Goal: Task Accomplishment & Management: Complete application form

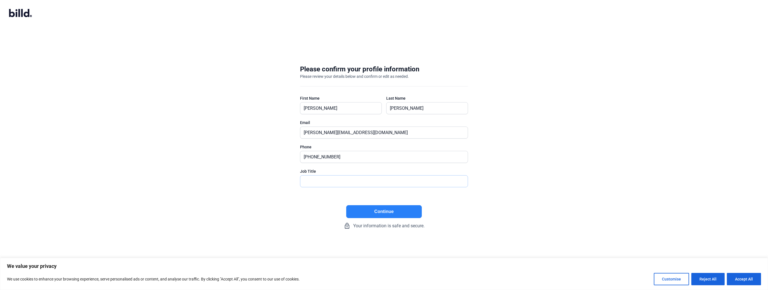
click at [312, 178] on input "text" at bounding box center [383, 180] width 167 height 11
type input "President"
click at [394, 210] on button "Continue" at bounding box center [384, 211] width 76 height 13
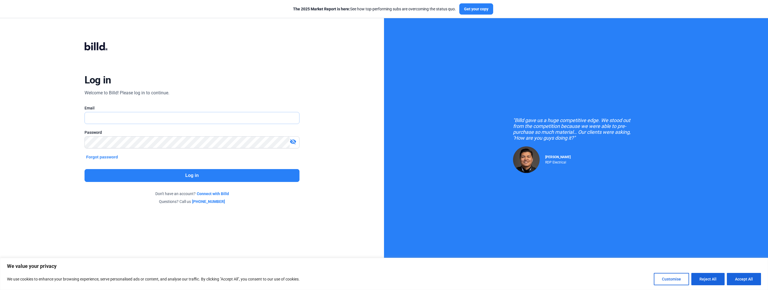
click at [153, 119] on input "text" at bounding box center [192, 117] width 215 height 11
click at [247, 211] on div "Log in Welcome to Billd! Please log in to continue. Email Email is required. Pa…" at bounding box center [192, 123] width 276 height 193
click at [112, 118] on input "text" at bounding box center [192, 117] width 215 height 11
type input "[PERSON_NAME][EMAIL_ADDRESS][DOMAIN_NAME]"
click at [112, 157] on button "Forgot password" at bounding box center [101, 157] width 35 height 6
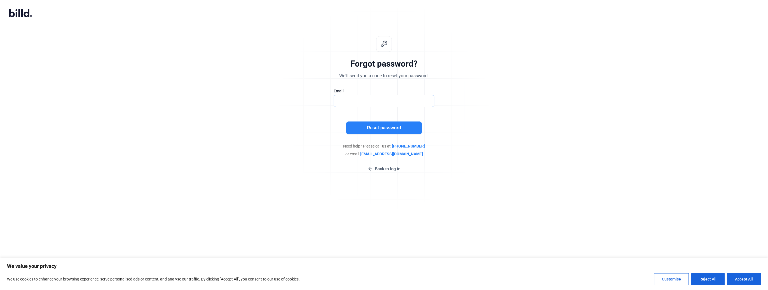
click at [354, 102] on input "text" at bounding box center [381, 100] width 94 height 11
type input "[PERSON_NAME][EMAIL_ADDRESS][DOMAIN_NAME]"
click at [382, 128] on button "Reset password" at bounding box center [384, 127] width 76 height 13
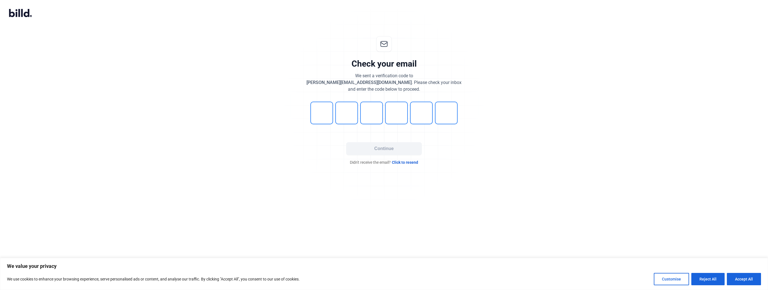
click at [405, 162] on span "Click to resend" at bounding box center [405, 162] width 26 height 6
type input "3"
type input "7"
type input "8"
type input "1"
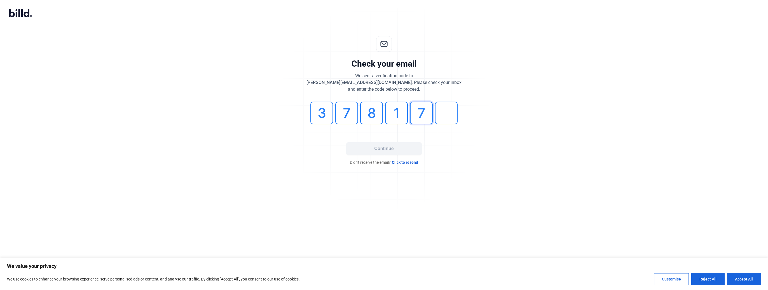
type input "7"
type input "4"
click at [387, 149] on button "Continue" at bounding box center [384, 148] width 76 height 13
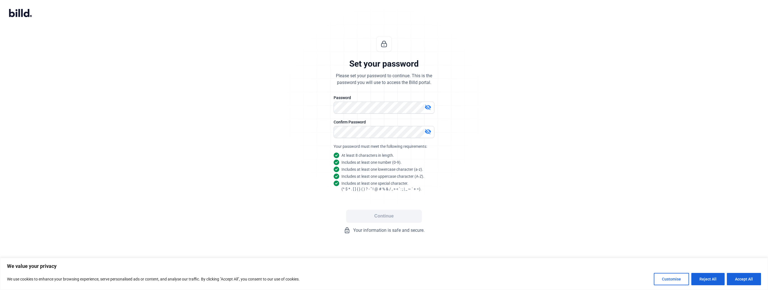
click at [427, 108] on mat-icon "visibility_off" at bounding box center [427, 107] width 7 height 7
click at [389, 214] on button "Continue" at bounding box center [384, 216] width 76 height 13
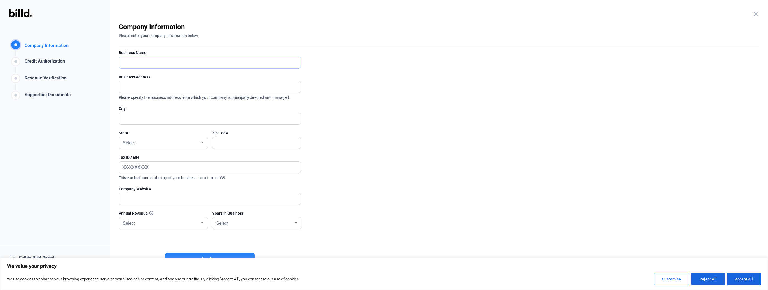
click at [151, 64] on input "text" at bounding box center [210, 62] width 182 height 11
type input "Delta Drywall Inc."
type input "[GEOGRAPHIC_DATA]"
type input "80229"
type input "[US_EMPLOYER_IDENTIFICATION_NUMBER]"
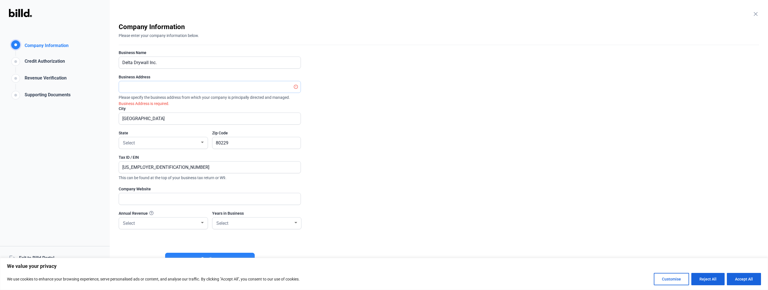
click at [144, 86] on input "text" at bounding box center [206, 86] width 175 height 11
type input "[STREET_ADDRESS]"
type input "Delta Drywall Inc."
click at [202, 222] on div at bounding box center [202, 222] width 3 height 1
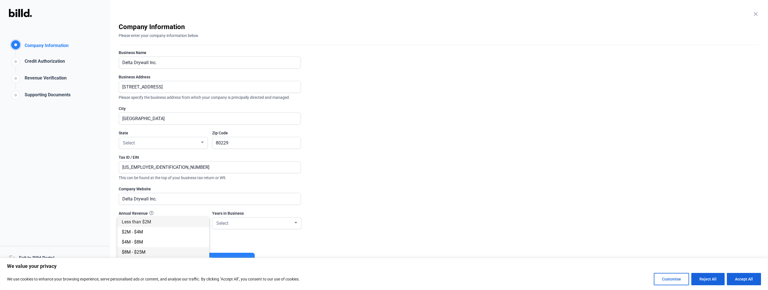
click at [132, 251] on span "$8M - $25M" at bounding box center [134, 251] width 24 height 5
click at [296, 222] on div at bounding box center [295, 222] width 3 height 1
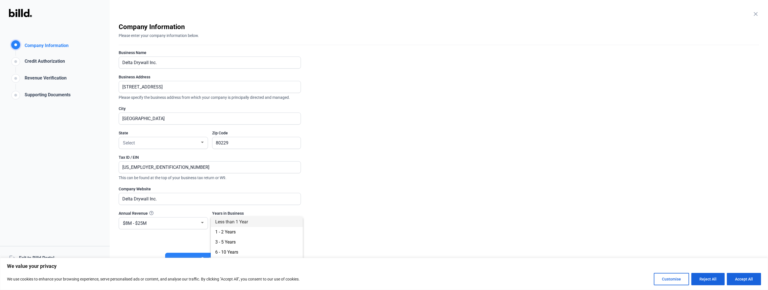
drag, startPoint x: 763, startPoint y: 148, endPoint x: 748, endPoint y: 167, distance: 24.2
click at [756, 163] on div at bounding box center [384, 145] width 768 height 290
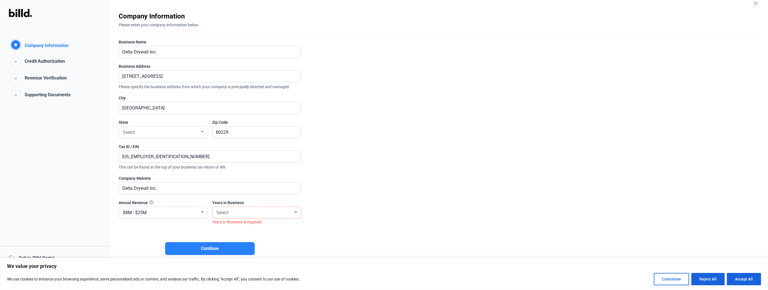
scroll to position [16, 0]
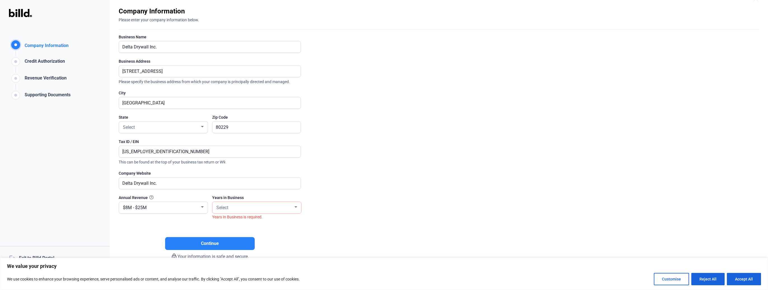
drag, startPoint x: 348, startPoint y: 189, endPoint x: 351, endPoint y: 198, distance: 9.3
drag, startPoint x: 351, startPoint y: 198, endPoint x: 295, endPoint y: 206, distance: 56.4
click at [295, 206] on div at bounding box center [295, 206] width 3 height 1
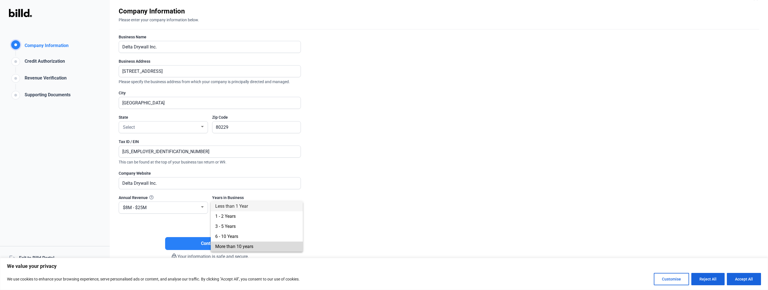
click at [248, 246] on span "More than 10 years" at bounding box center [234, 246] width 38 height 5
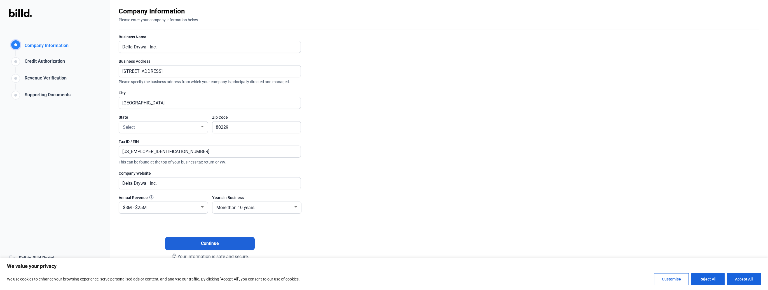
click at [211, 241] on span "Continue" at bounding box center [210, 243] width 18 height 7
click at [201, 126] on div at bounding box center [202, 126] width 3 height 1
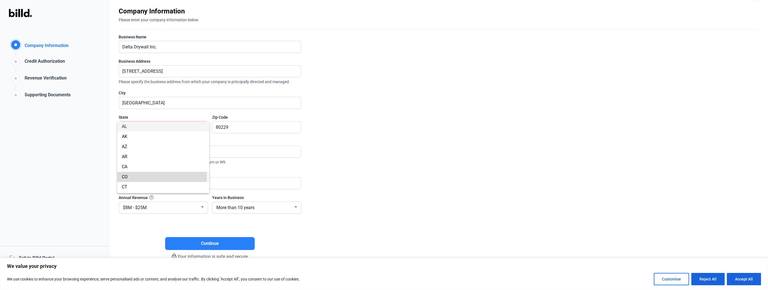
click at [126, 176] on span "CO" at bounding box center [125, 176] width 6 height 5
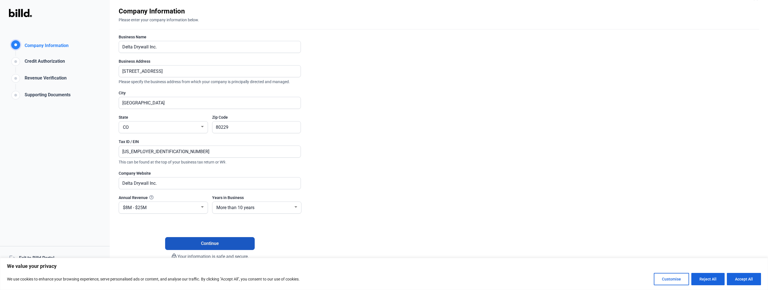
click at [220, 242] on button "Continue" at bounding box center [210, 243] width 90 height 13
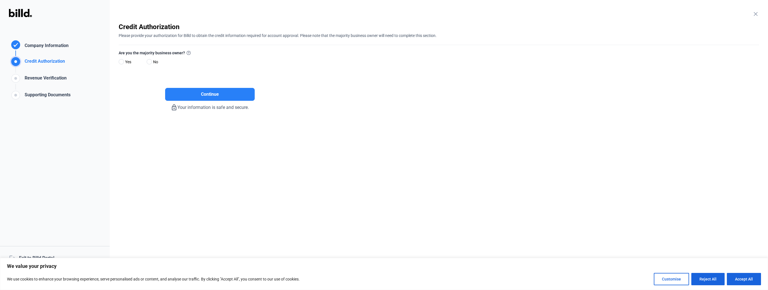
scroll to position [0, 0]
click at [121, 61] on span at bounding box center [121, 61] width 5 height 5
click at [121, 61] on input "Yes" at bounding box center [121, 62] width 4 height 4
radio input "true"
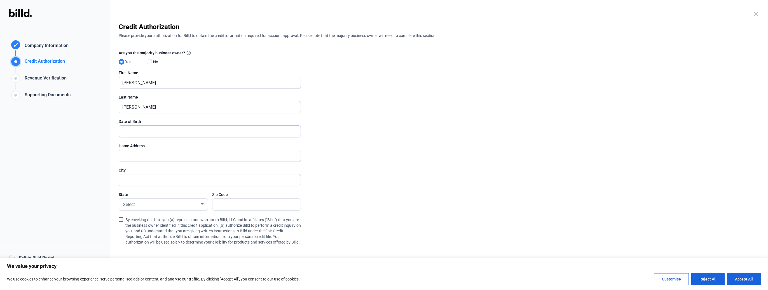
click at [154, 132] on input "text" at bounding box center [210, 131] width 182 height 11
type input "[DATE]"
click at [134, 159] on input "text" at bounding box center [210, 155] width 182 height 11
type input "[STREET_ADDRESS]"
type input "[PERSON_NAME]"
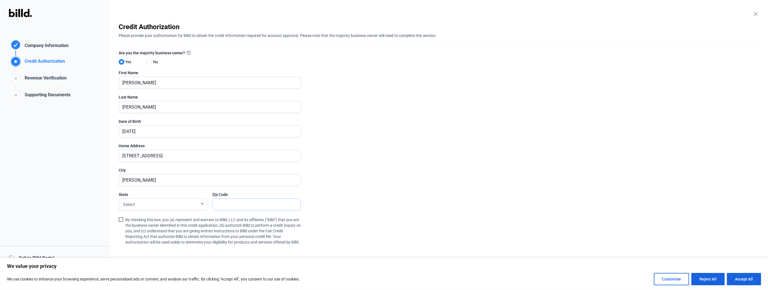
type input "80241"
drag, startPoint x: 187, startPoint y: 205, endPoint x: 205, endPoint y: 205, distance: 18.5
click at [205, 205] on div "Select" at bounding box center [163, 204] width 89 height 11
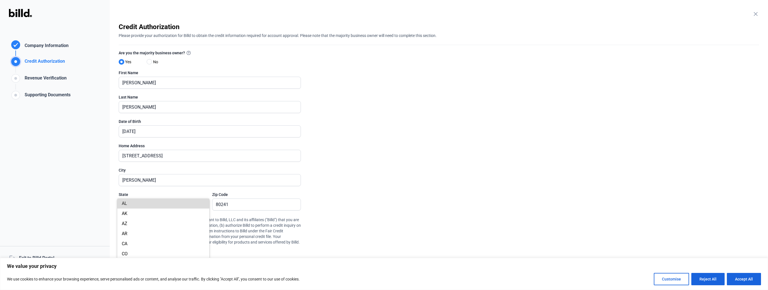
drag, startPoint x: 205, startPoint y: 205, endPoint x: 201, endPoint y: 202, distance: 5.6
click at [201, 202] on span "AL" at bounding box center [163, 203] width 83 height 10
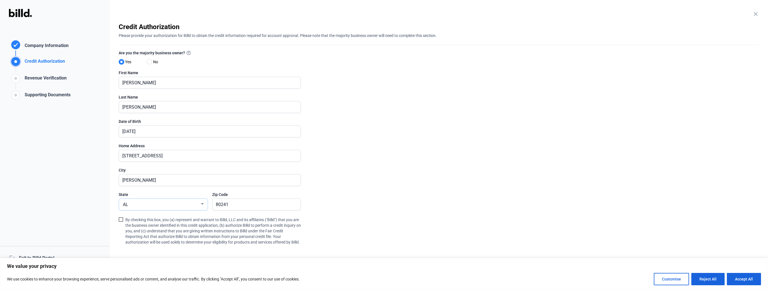
click at [203, 203] on div at bounding box center [202, 203] width 3 height 1
drag, startPoint x: 132, startPoint y: 255, endPoint x: 139, endPoint y: 251, distance: 7.8
click at [132, 254] on span "CO" at bounding box center [163, 254] width 83 height 10
click at [120, 218] on span at bounding box center [121, 219] width 4 height 4
click at [0, 0] on input "By checking this box, you (a) represent and warrant to Billd, LLC and its affil…" at bounding box center [0, 0] width 0 height 0
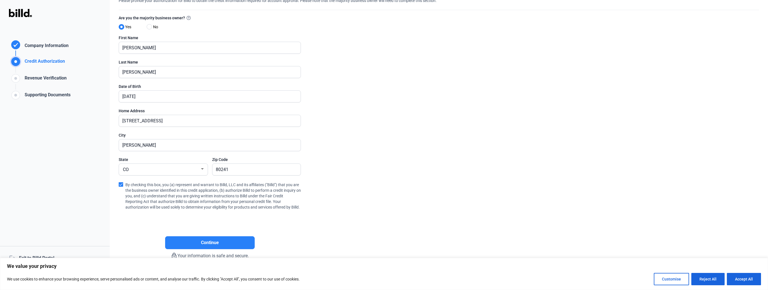
scroll to position [40, 0]
click at [206, 243] on span "Continue" at bounding box center [210, 242] width 18 height 7
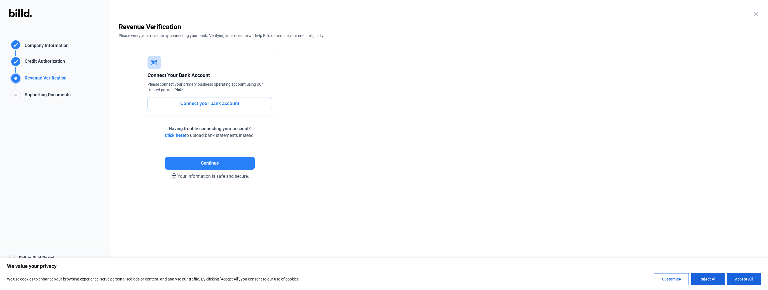
scroll to position [0, 0]
click at [214, 166] on span "Continue" at bounding box center [210, 163] width 18 height 7
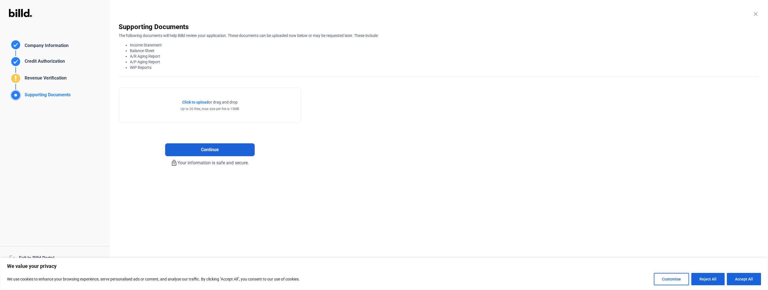
click at [213, 149] on span "Continue" at bounding box center [210, 149] width 18 height 7
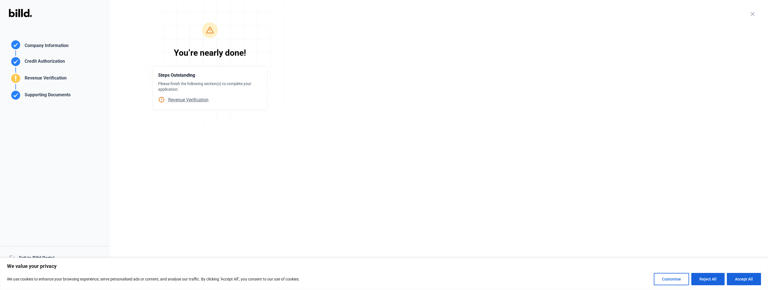
click at [188, 101] on span "Revenue Verification" at bounding box center [187, 99] width 44 height 5
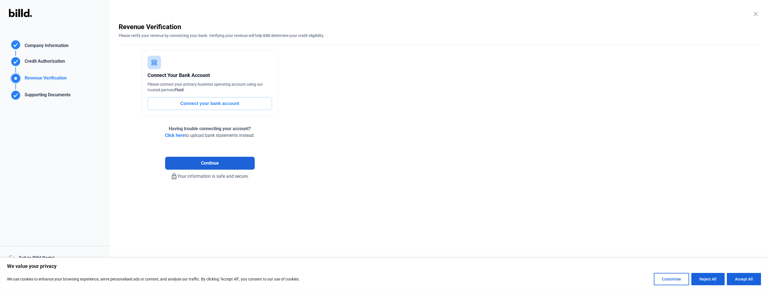
click at [214, 164] on span "Continue" at bounding box center [210, 163] width 18 height 7
